Goal: Task Accomplishment & Management: Manage account settings

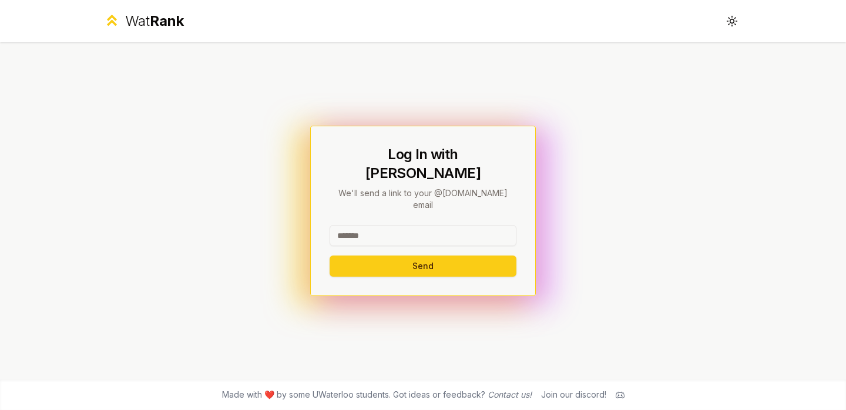
click at [451, 225] on input at bounding box center [423, 235] width 187 height 21
click at [386, 225] on input at bounding box center [423, 235] width 187 height 21
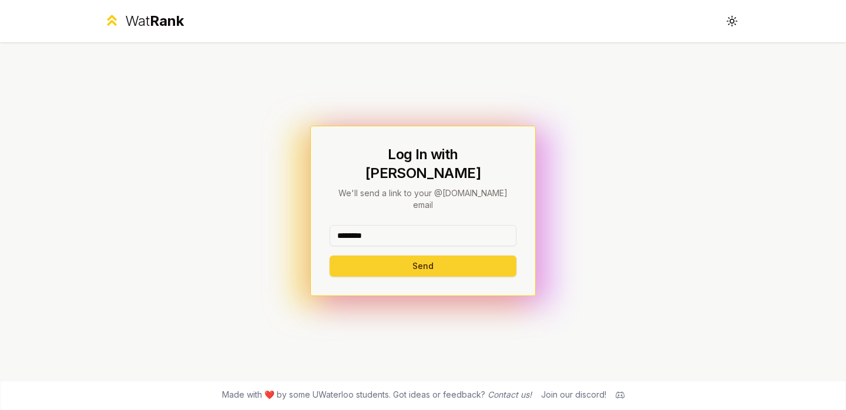
type input "********"
click at [380, 256] on button "Send" at bounding box center [423, 266] width 187 height 21
